Goal: Find contact information: Find contact information

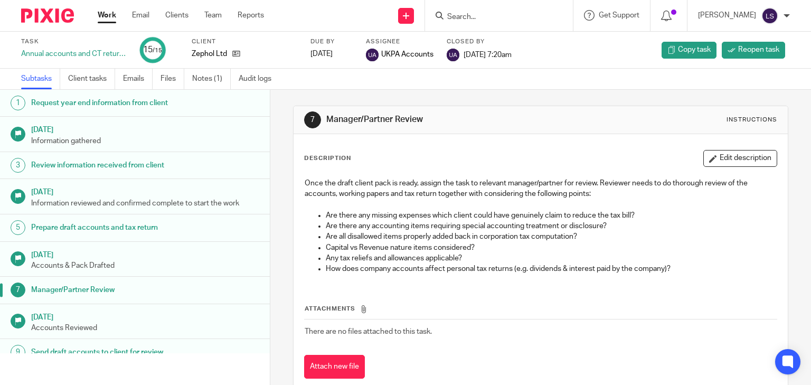
click at [537, 17] on input "Search" at bounding box center [493, 18] width 95 height 10
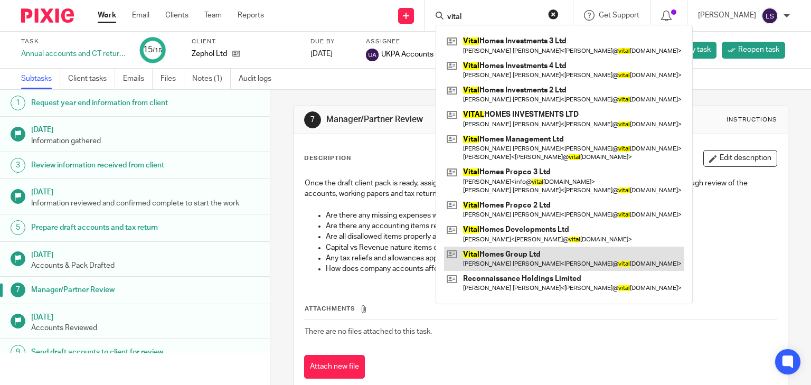
type input "vital"
click at [524, 260] on link at bounding box center [564, 259] width 240 height 24
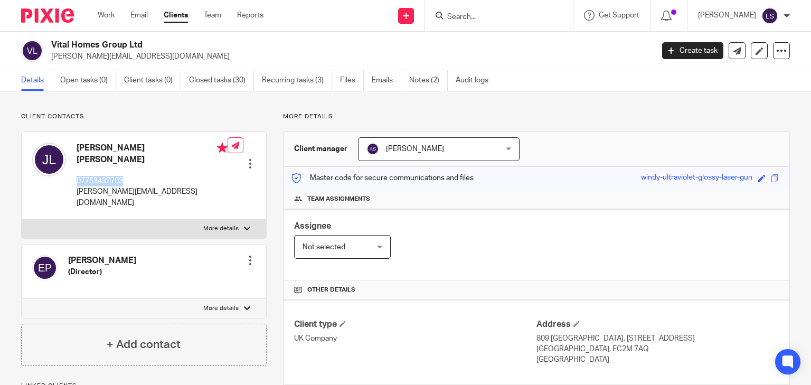
drag, startPoint x: 128, startPoint y: 173, endPoint x: 71, endPoint y: 169, distance: 57.2
click at [71, 169] on div "James Stephen Philip Levy 07753437703 james@vitalhomesgroup.com" at bounding box center [129, 175] width 195 height 76
copy p "07753437703"
click at [515, 15] on input "Search" at bounding box center [493, 18] width 95 height 10
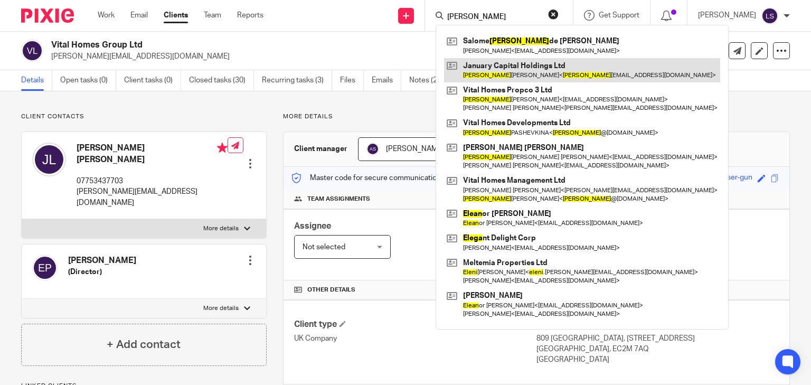
type input "elena"
click at [608, 73] on link at bounding box center [582, 70] width 276 height 24
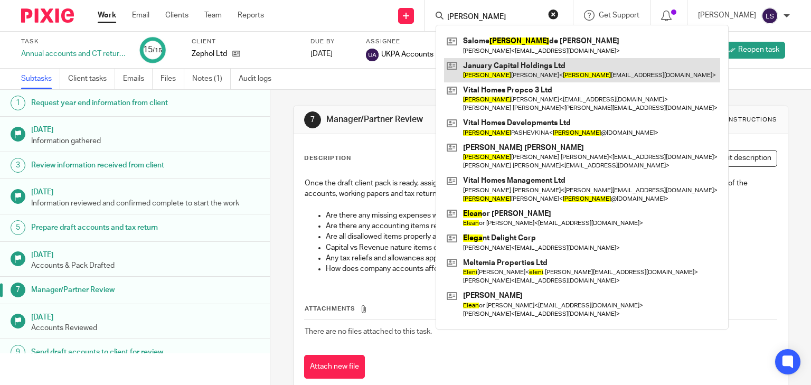
type input "[PERSON_NAME]"
click at [510, 71] on link at bounding box center [582, 70] width 276 height 24
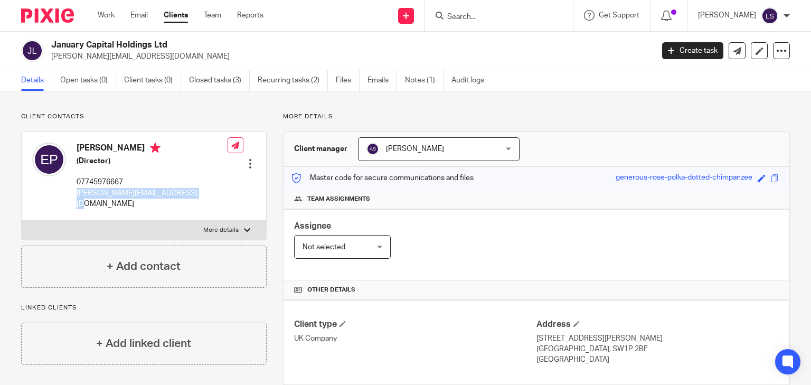
drag, startPoint x: 78, startPoint y: 196, endPoint x: 193, endPoint y: 193, distance: 115.2
click at [186, 194] on p "elena_pashevkina@hotmail.co.uk" at bounding box center [152, 199] width 151 height 22
click at [356, 107] on div "Client contacts Elena Pashevkina (Director) 07745976667 elena_pashevkina@hotmai…" at bounding box center [405, 362] width 811 height 542
click at [234, 226] on p "More details" at bounding box center [220, 230] width 35 height 8
click at [22, 221] on input "More details" at bounding box center [21, 220] width 1 height 1
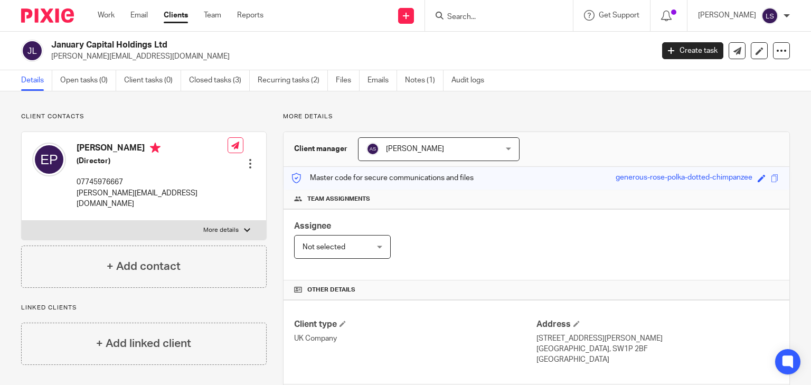
checkbox input "true"
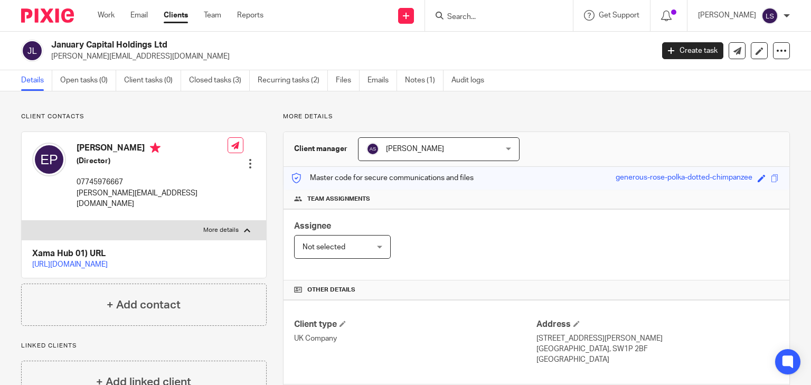
click at [77, 146] on h4 "[PERSON_NAME]" at bounding box center [152, 149] width 151 height 13
drag, startPoint x: 74, startPoint y: 146, endPoint x: 99, endPoint y: 148, distance: 24.9
click at [99, 148] on div "Elena Pashevkina (Director) 07745976667 elena_pashevkina@hotmail.co.uk" at bounding box center [129, 175] width 195 height 77
copy h4 "Elena"
click at [130, 155] on h4 "[PERSON_NAME]" at bounding box center [152, 149] width 151 height 13
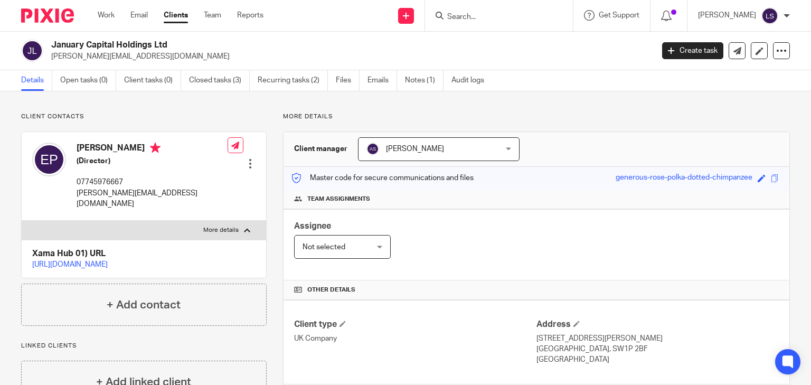
drag, startPoint x: 75, startPoint y: 146, endPoint x: 145, endPoint y: 152, distance: 70.4
click at [145, 152] on div "Elena Pashevkina (Director) 07745976667 elena_pashevkina@hotmail.co.uk" at bounding box center [129, 175] width 195 height 77
copy h4 "[PERSON_NAME]"
drag, startPoint x: 126, startPoint y: 182, endPoint x: 77, endPoint y: 185, distance: 49.3
click at [77, 185] on p "07745976667" at bounding box center [152, 182] width 151 height 11
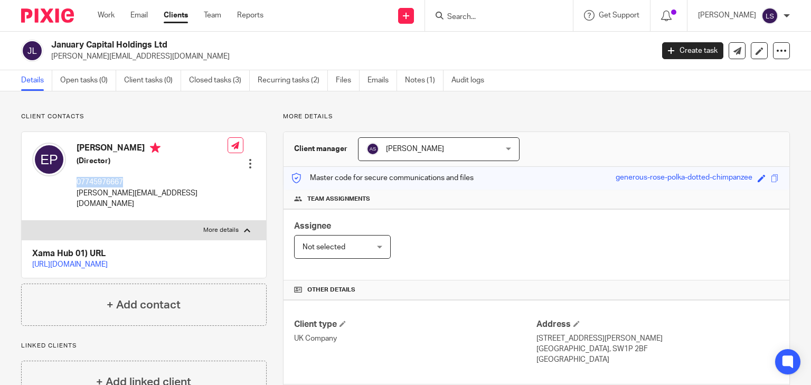
copy p "07745976667"
